Goal: Entertainment & Leisure: Consume media (video, audio)

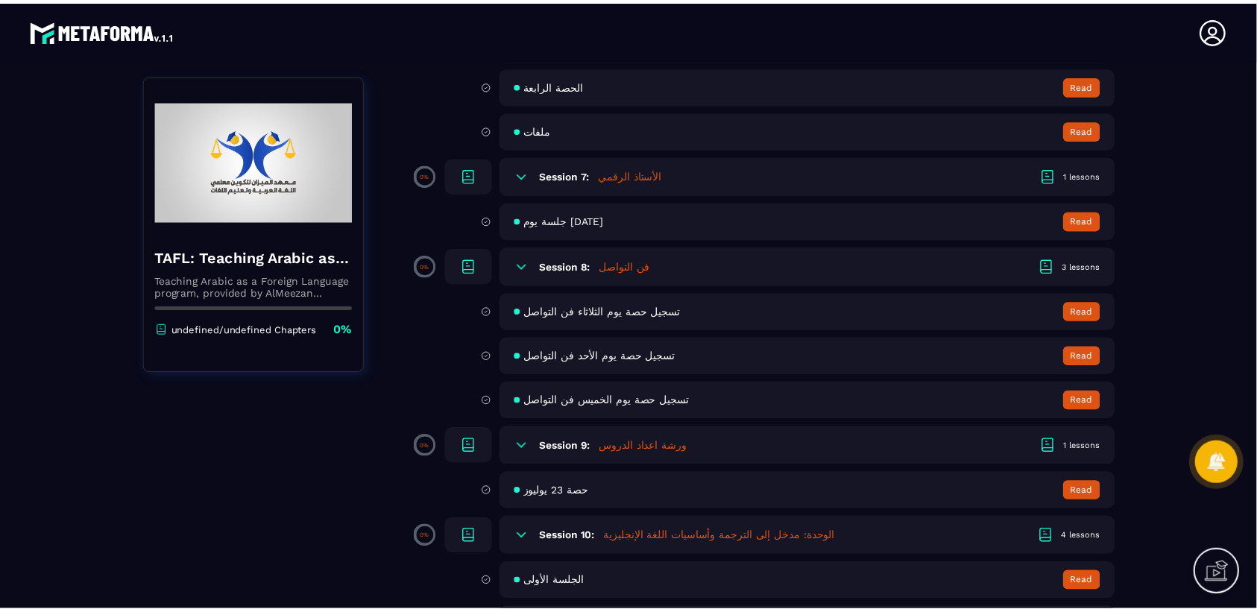
scroll to position [1305, 0]
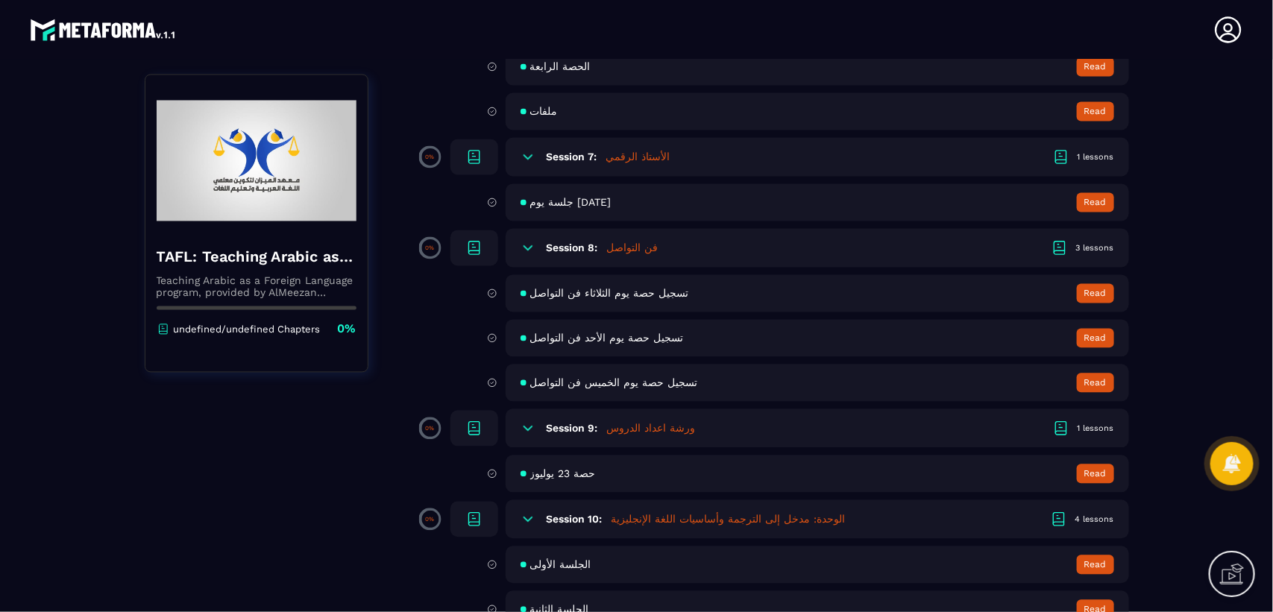
click at [579, 377] on span "تسجيل حصة يوم الخميس فن التواصل" at bounding box center [614, 383] width 168 height 12
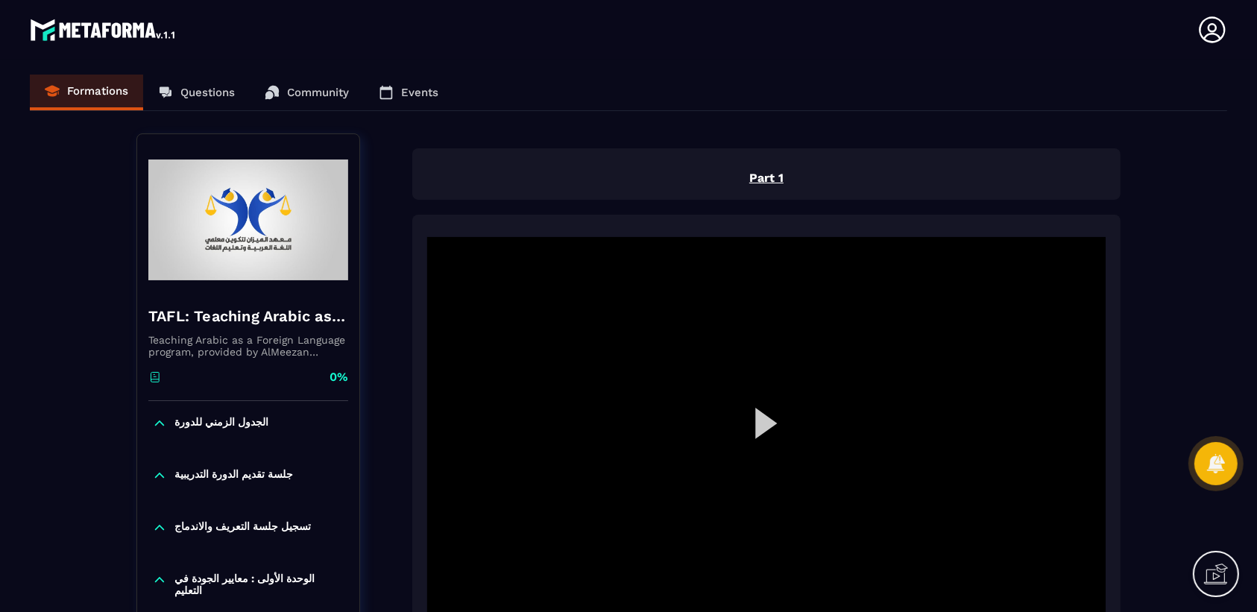
click at [773, 434] on div at bounding box center [766, 428] width 679 height 382
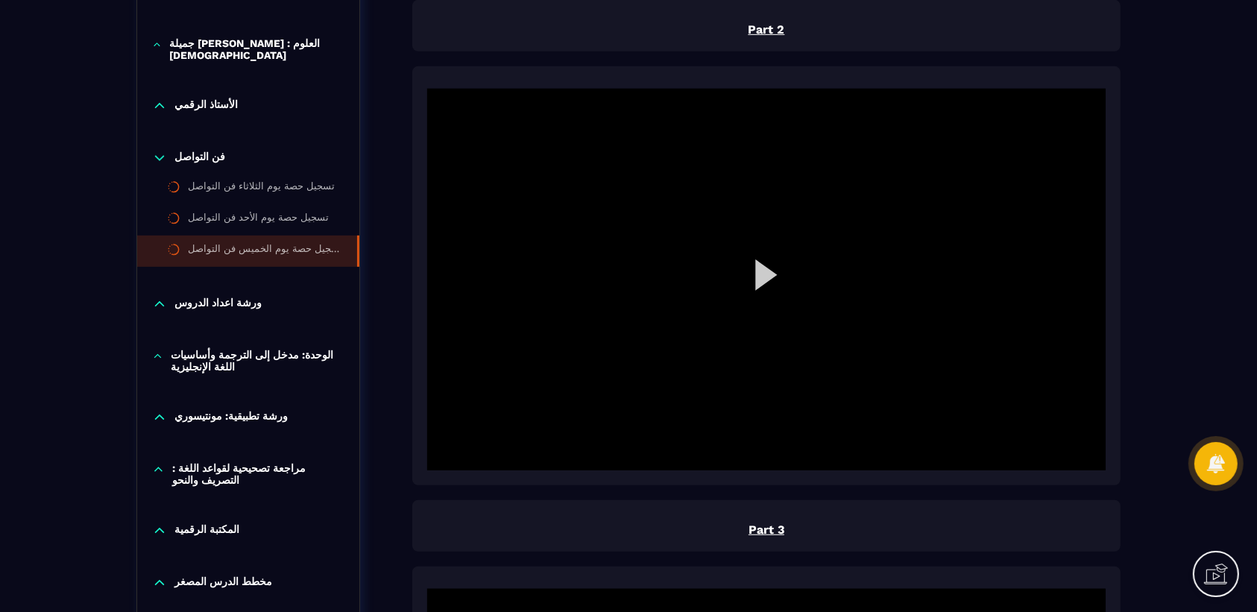
scroll to position [653, 0]
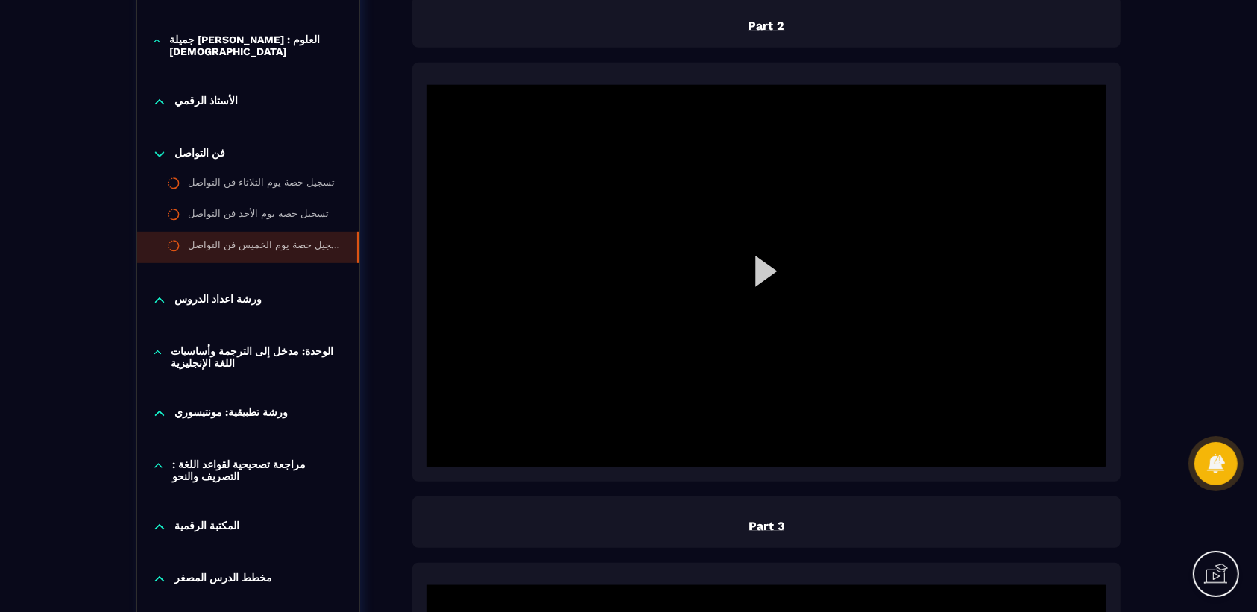
click at [767, 274] on div at bounding box center [766, 276] width 679 height 382
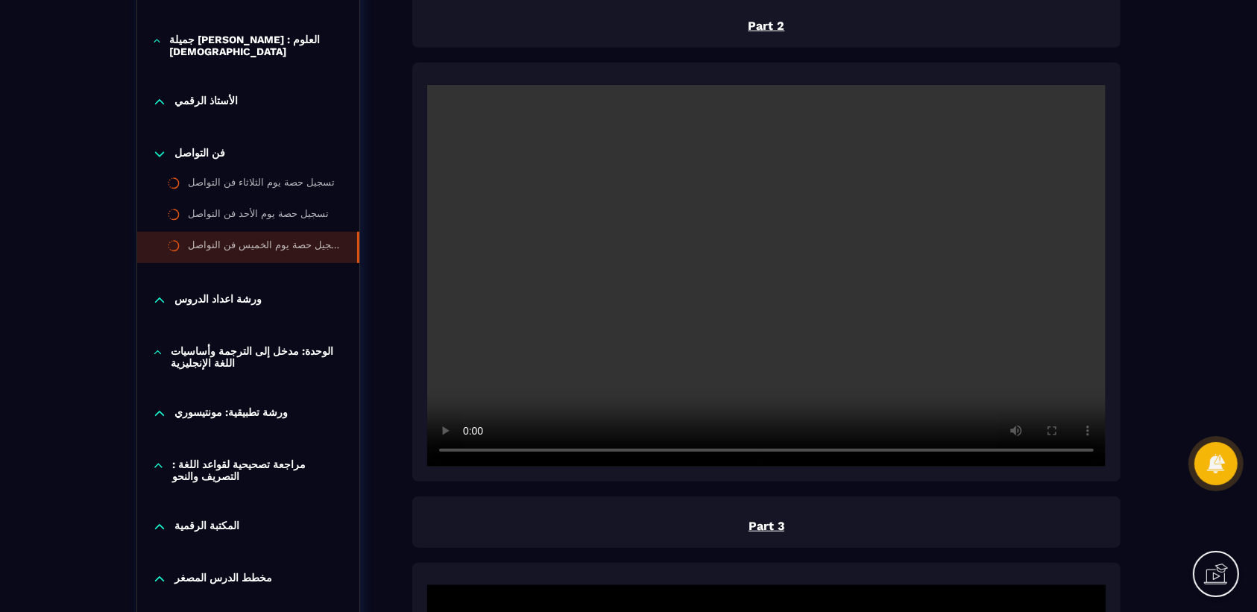
click at [595, 448] on video at bounding box center [766, 276] width 679 height 382
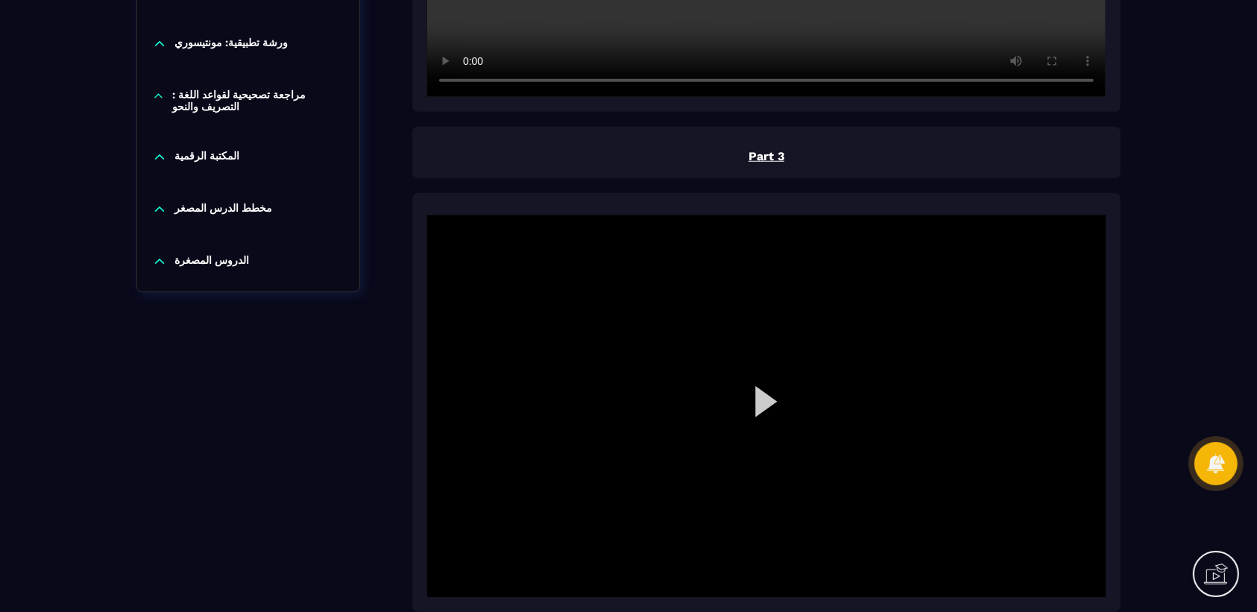
scroll to position [1025, 0]
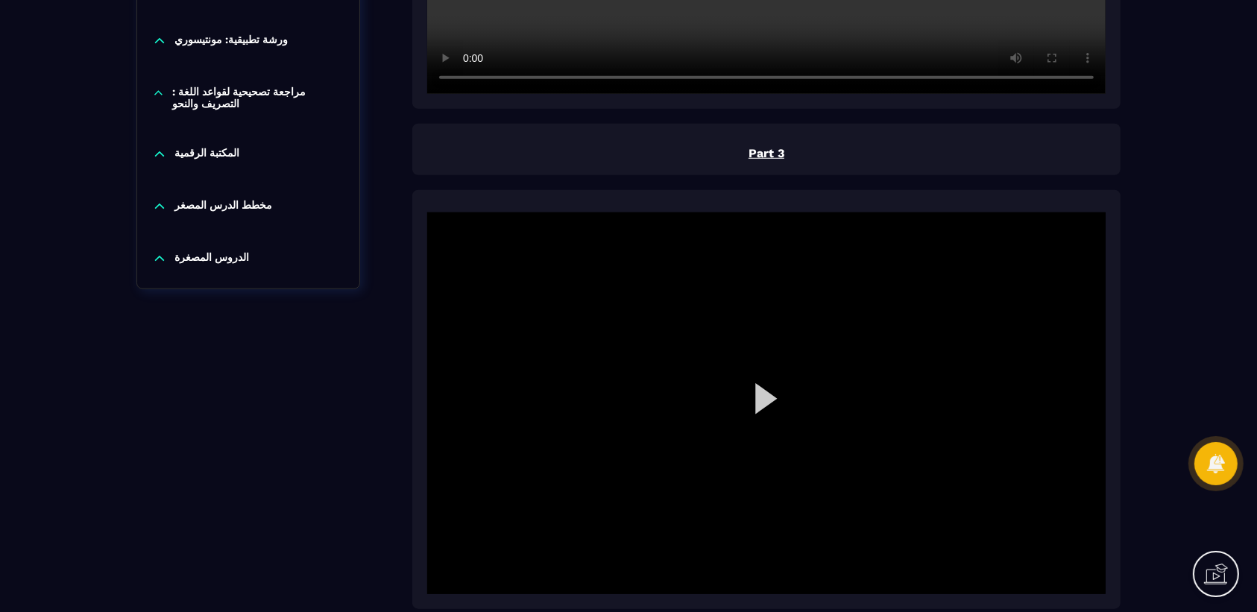
click at [770, 396] on div at bounding box center [766, 404] width 679 height 382
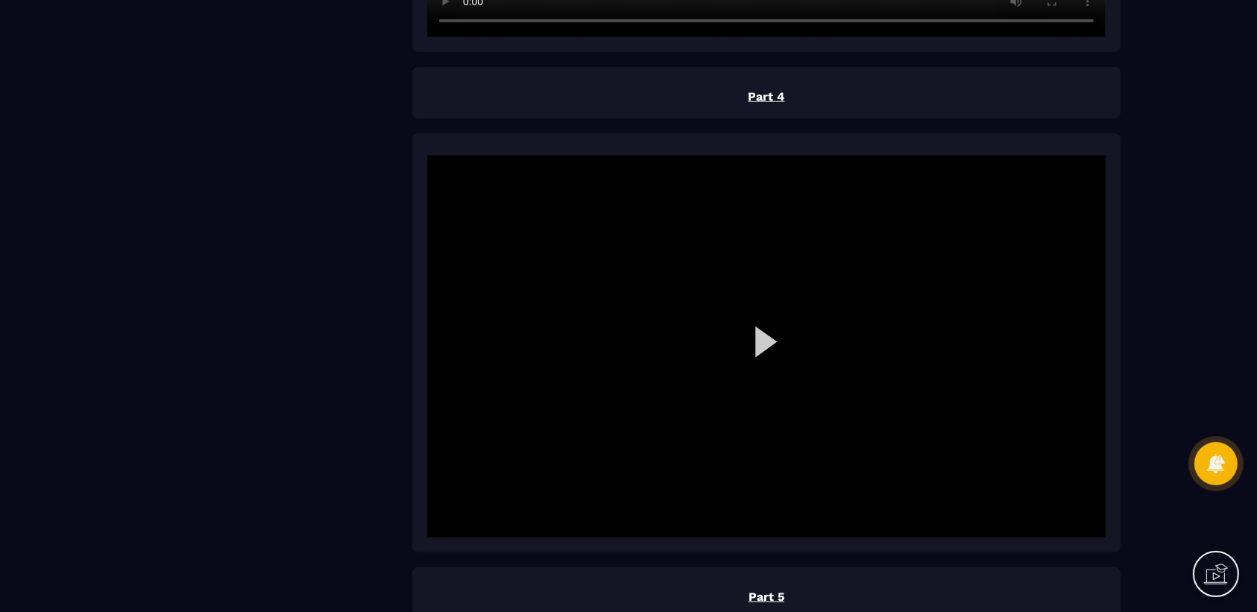
scroll to position [1585, 0]
click at [763, 338] on div at bounding box center [766, 345] width 679 height 382
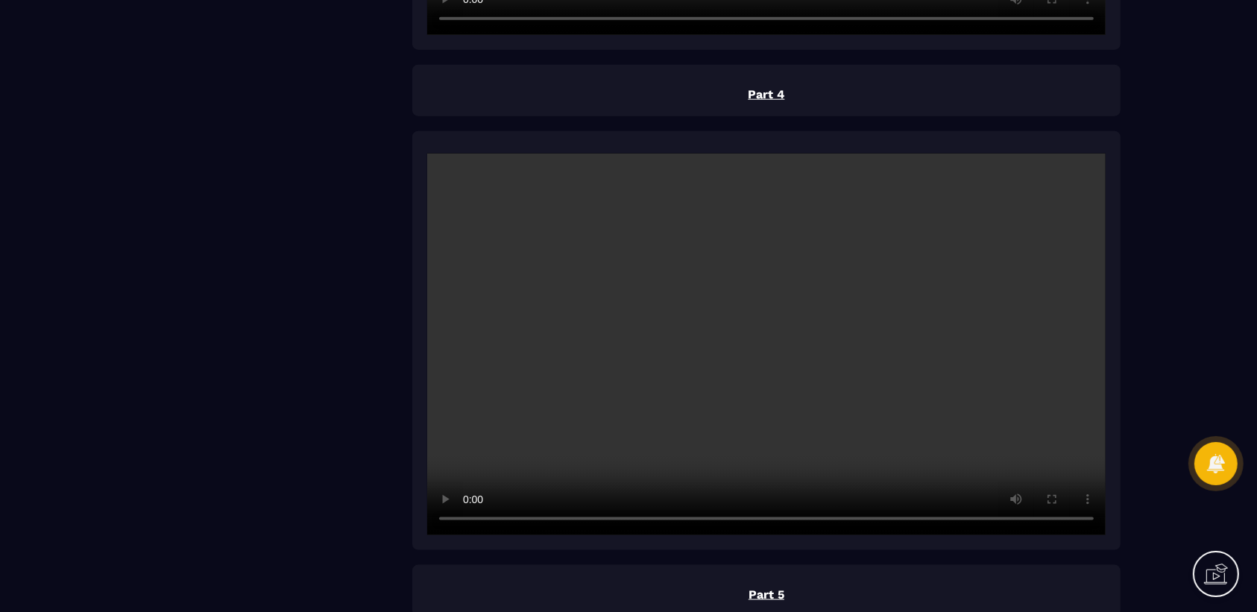
click at [700, 516] on video at bounding box center [766, 345] width 679 height 382
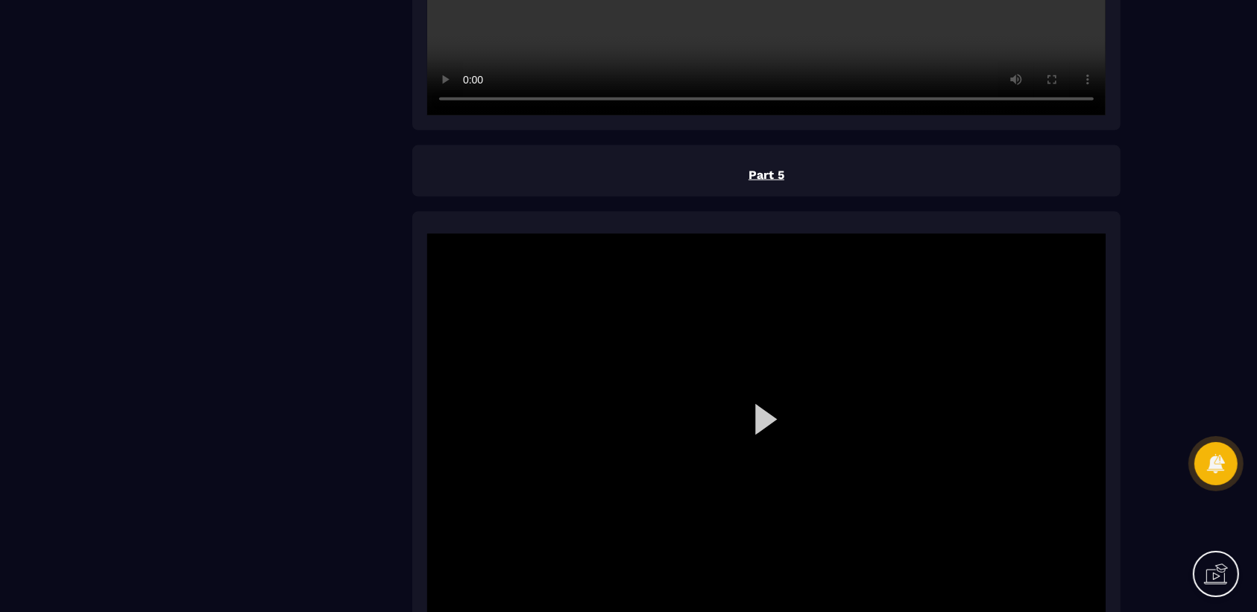
scroll to position [2051, 0]
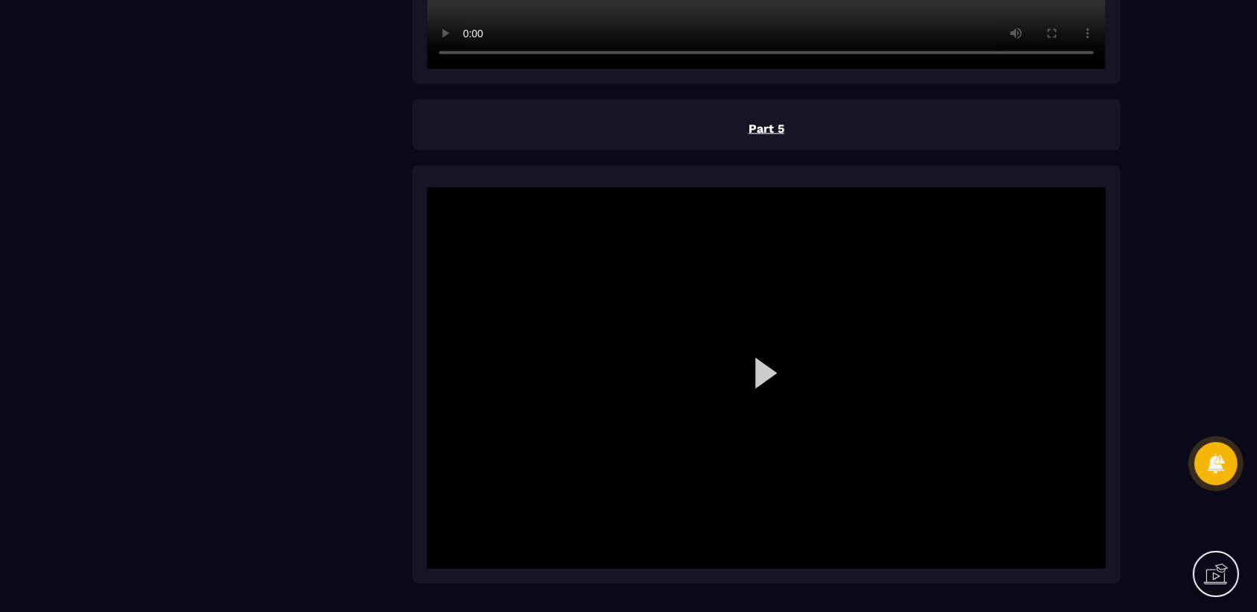
click at [762, 375] on div at bounding box center [766, 379] width 679 height 382
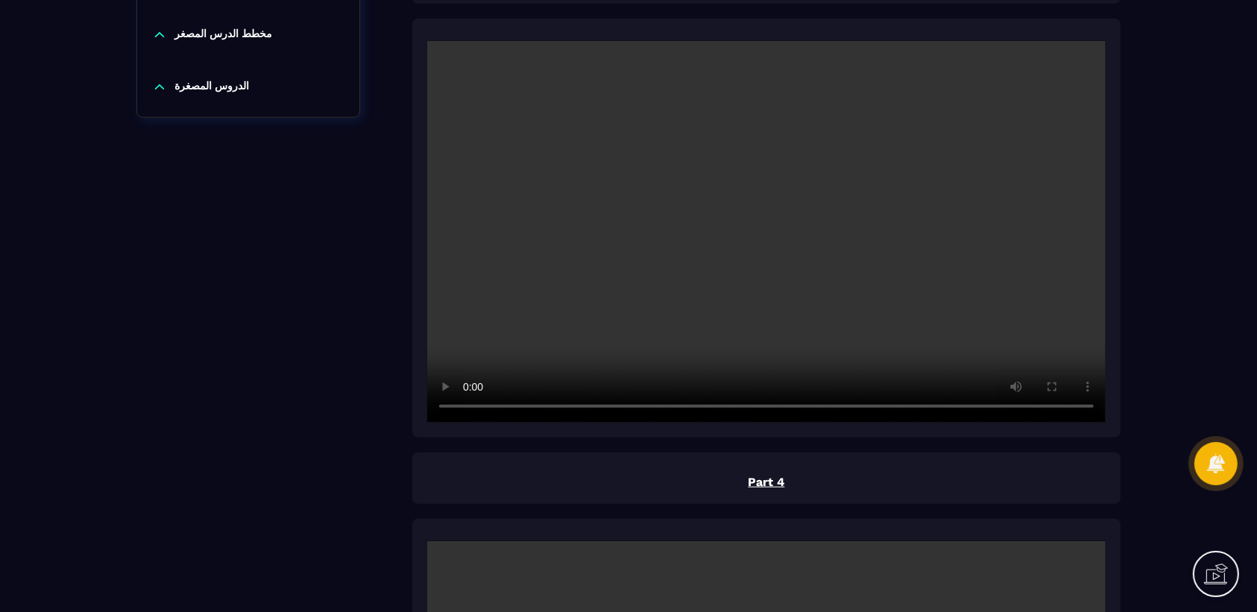
scroll to position [638, 0]
